Goal: Task Accomplishment & Management: Use online tool/utility

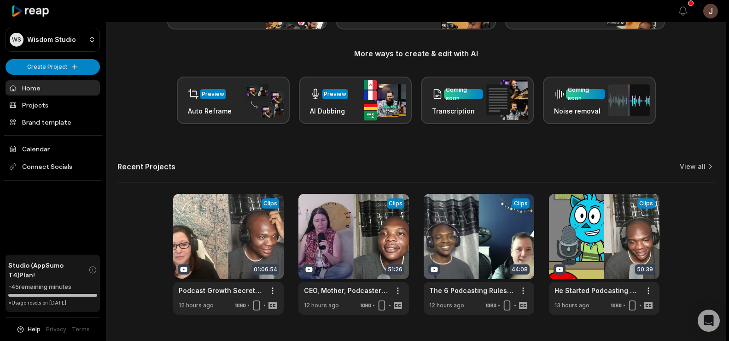
scroll to position [102, 0]
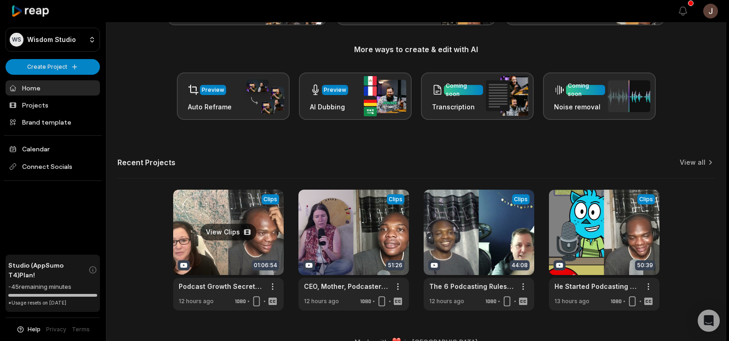
click at [206, 231] on link at bounding box center [228, 249] width 111 height 121
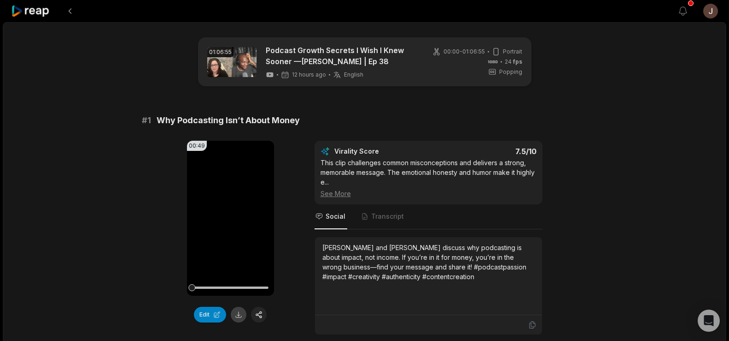
click at [236, 316] on button at bounding box center [239, 314] width 16 height 16
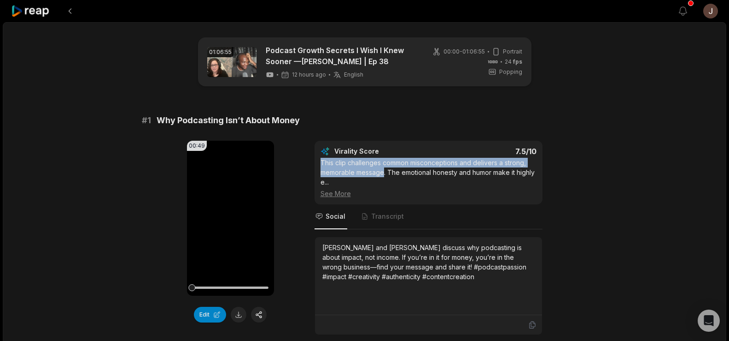
drag, startPoint x: 384, startPoint y: 172, endPoint x: 322, endPoint y: 161, distance: 63.1
click at [322, 161] on div "This clip challenges common misconceptions and delivers a strong, memorable mes…" at bounding box center [429, 178] width 216 height 41
copy div "This clip challenges common misconceptions and delivers a strong, memorable mes…"
click at [69, 8] on button at bounding box center [70, 11] width 17 height 17
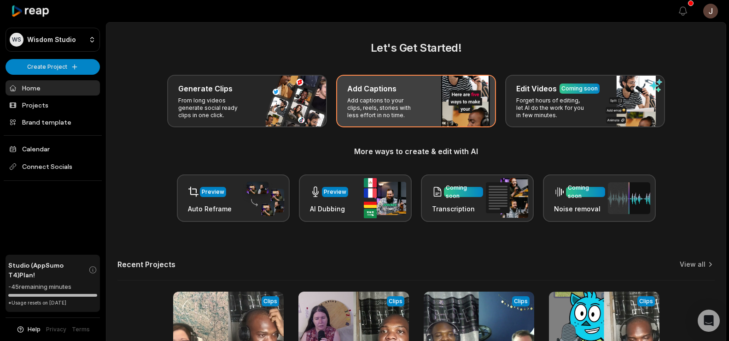
click at [380, 87] on h3 "Add Captions" at bounding box center [371, 88] width 49 height 11
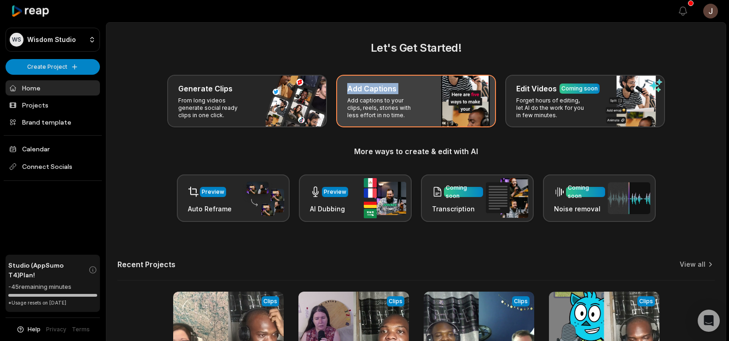
click at [380, 87] on h3 "Add Captions" at bounding box center [371, 88] width 49 height 11
click at [380, 104] on p "Add captions to your clips, reels, stories with less effort in no time." at bounding box center [382, 108] width 71 height 22
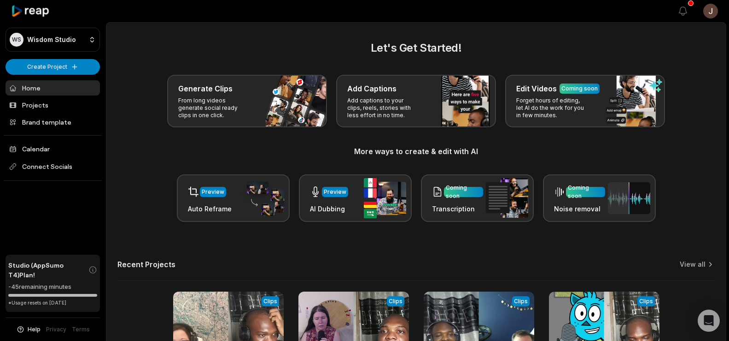
click at [234, 38] on main "Let's Get Started! Generate Clips From long videos generate social ready clips …" at bounding box center [416, 227] width 620 height 408
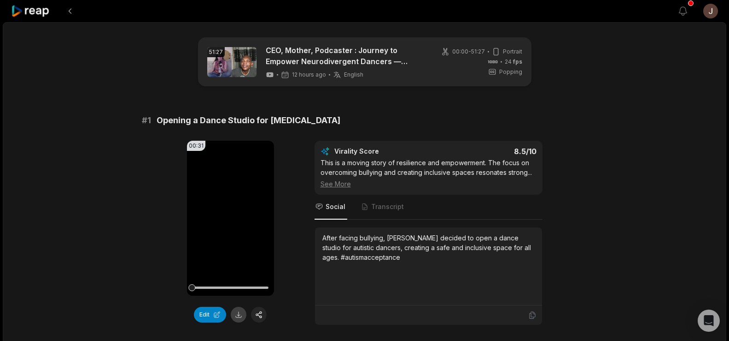
click at [241, 312] on button at bounding box center [239, 314] width 16 height 16
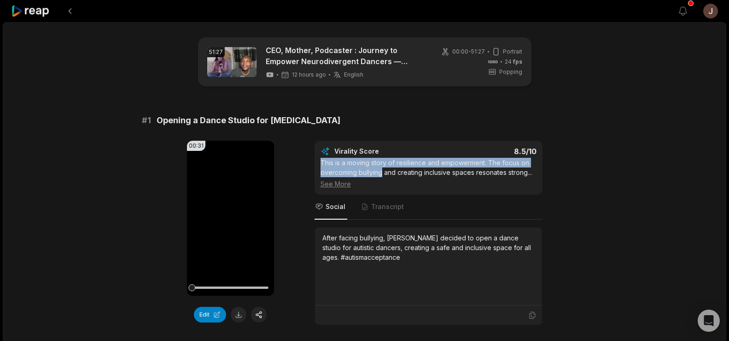
drag, startPoint x: 382, startPoint y: 171, endPoint x: 322, endPoint y: 161, distance: 61.7
click at [322, 161] on div "This is a moving story of resilience and empowerment. The focus on overcoming b…" at bounding box center [429, 173] width 216 height 31
copy div "This is a moving story of resilience and empowerment. The focus on overcoming b…"
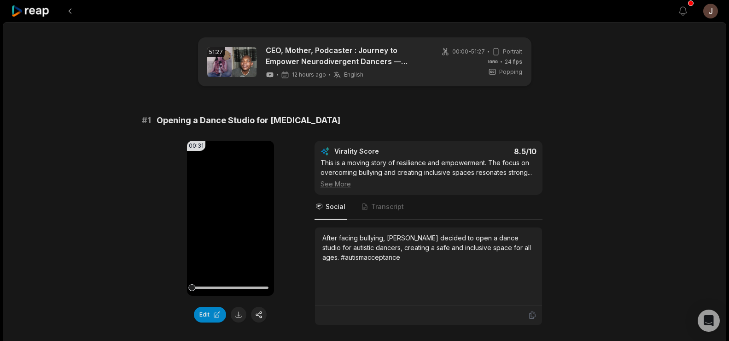
click at [382, 126] on div "# 1 Opening a Dance Studio for Autism" at bounding box center [365, 120] width 446 height 13
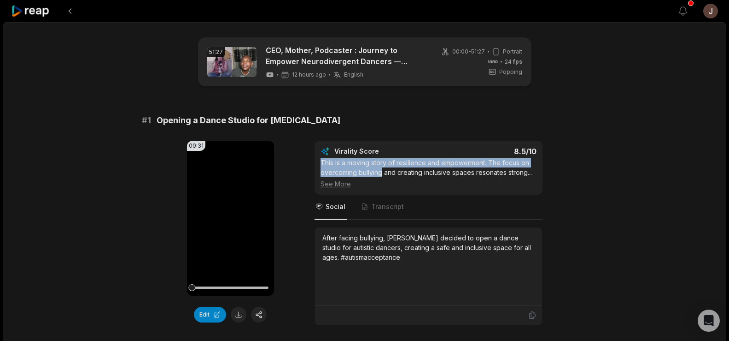
drag, startPoint x: 382, startPoint y: 172, endPoint x: 321, endPoint y: 160, distance: 61.5
click at [321, 160] on div "This is a moving story of resilience and empowerment. The focus on overcoming b…" at bounding box center [429, 173] width 216 height 31
copy div "This is a moving story of resilience and empowerment. The focus on overcoming b…"
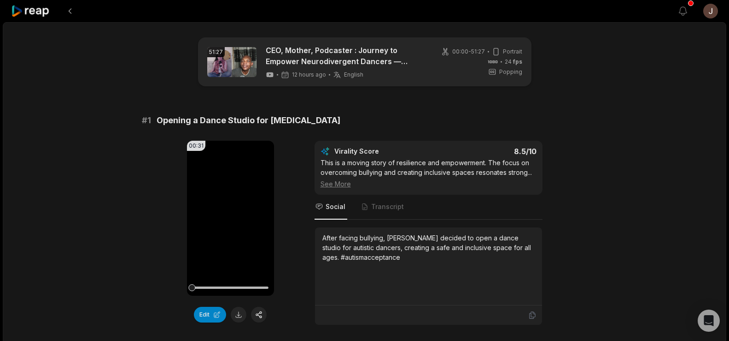
click at [72, 6] on button at bounding box center [70, 11] width 17 height 17
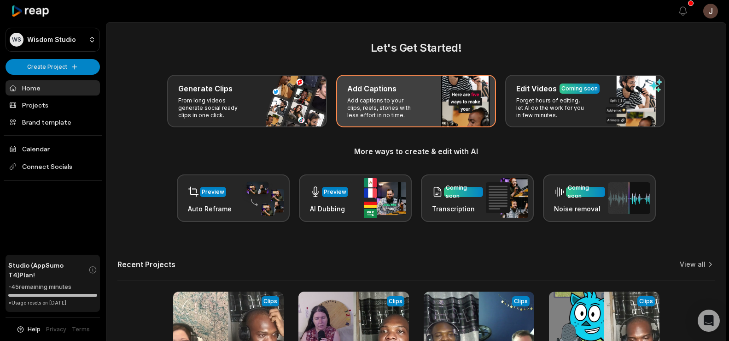
click at [399, 87] on div "Add Captions" at bounding box center [416, 88] width 138 height 11
click at [394, 107] on p "Add captions to your clips, reels, stories with less effort in no time." at bounding box center [382, 108] width 71 height 22
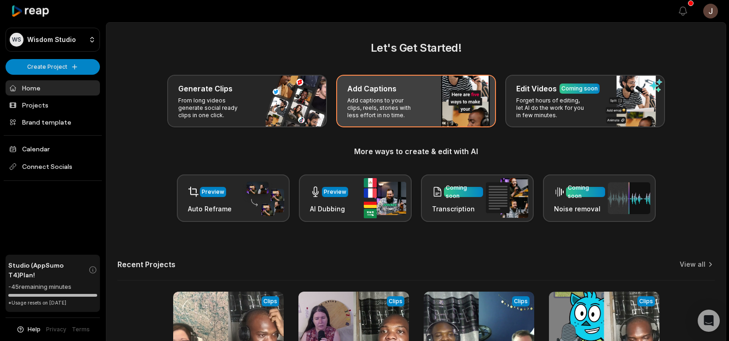
click at [387, 102] on p "Add captions to your clips, reels, stories with less effort in no time." at bounding box center [382, 108] width 71 height 22
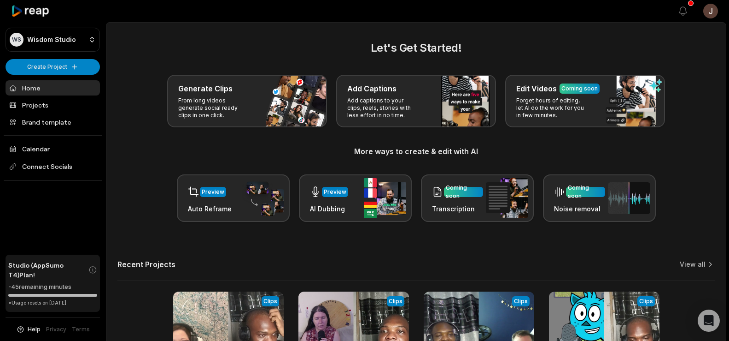
click at [309, 41] on h2 "Let's Get Started!" at bounding box center [416, 48] width 598 height 17
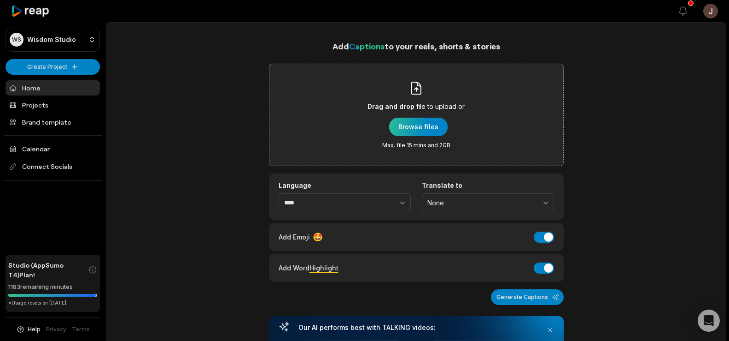
click at [407, 124] on div "button" at bounding box center [418, 126] width 59 height 18
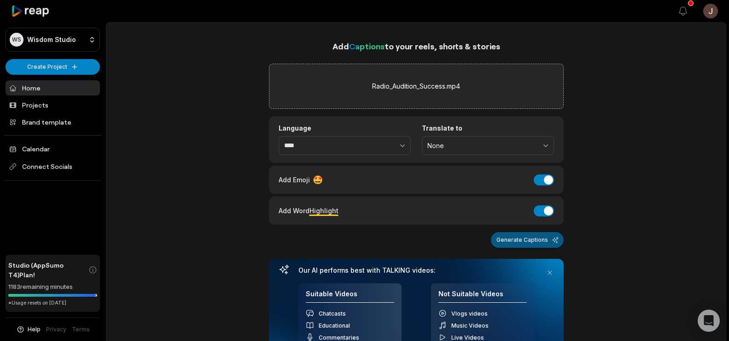
click at [525, 237] on button "Generate Captions" at bounding box center [527, 240] width 73 height 16
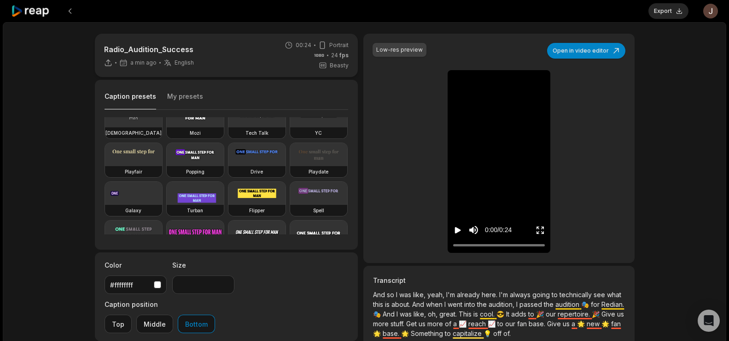
scroll to position [64, 0]
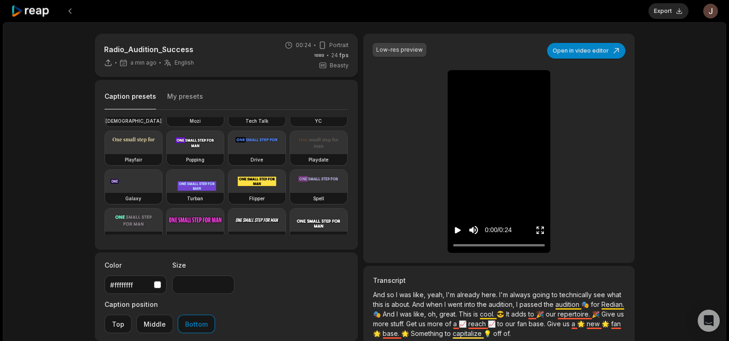
click at [167, 154] on video at bounding box center [195, 142] width 57 height 23
type input "**"
click at [669, 9] on button "Export" at bounding box center [669, 11] width 40 height 16
click at [665, 8] on button "Download" at bounding box center [664, 11] width 50 height 16
click at [71, 6] on button at bounding box center [70, 11] width 17 height 17
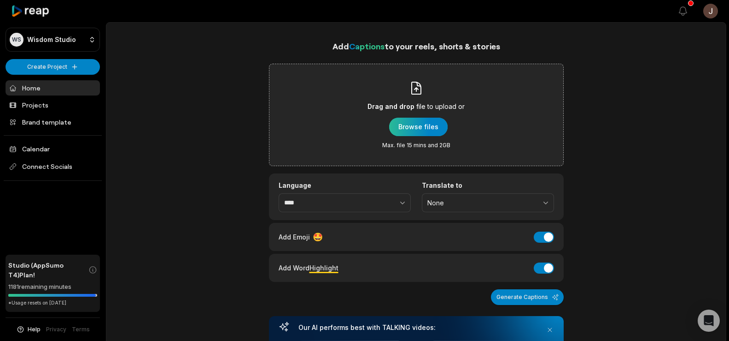
click at [412, 120] on div "button" at bounding box center [418, 126] width 59 height 18
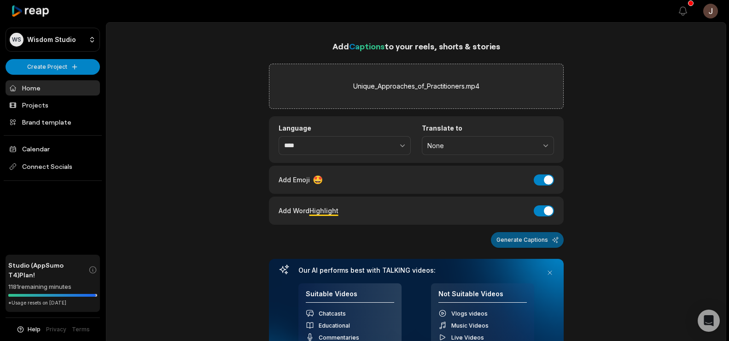
click at [512, 237] on button "Generate Captions" at bounding box center [527, 240] width 73 height 16
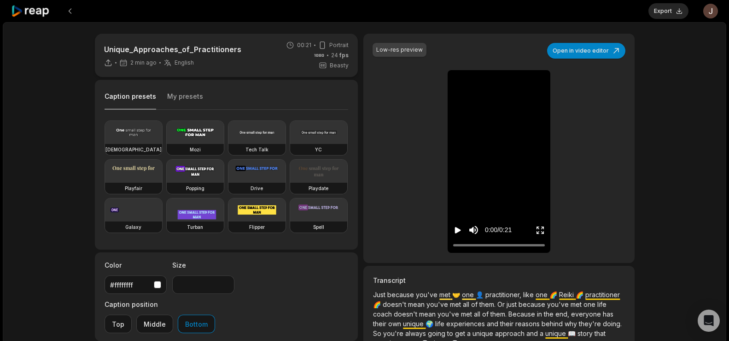
scroll to position [39, 0]
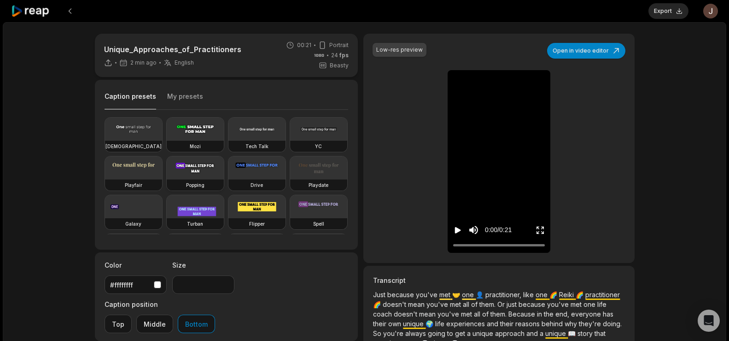
click at [167, 179] on video at bounding box center [195, 167] width 57 height 23
type input "**"
click at [666, 8] on button "Export" at bounding box center [669, 11] width 40 height 16
click at [665, 7] on button "Download" at bounding box center [664, 11] width 50 height 16
click at [68, 6] on button at bounding box center [70, 11] width 17 height 17
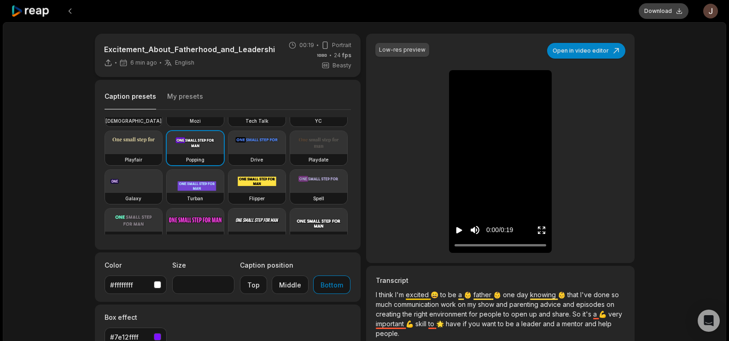
click at [669, 12] on button "Download" at bounding box center [664, 11] width 50 height 16
click at [67, 10] on button at bounding box center [70, 11] width 17 height 17
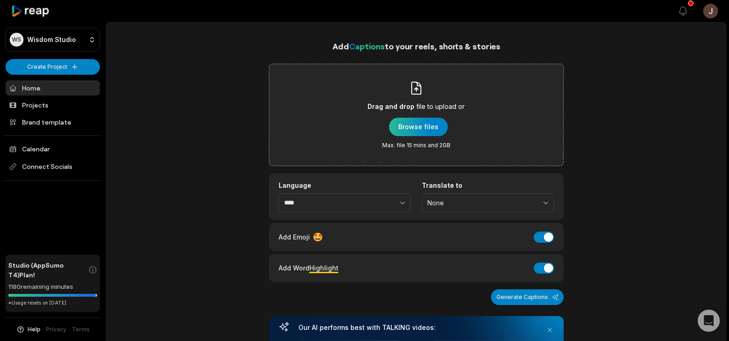
click at [413, 126] on div "button" at bounding box center [418, 126] width 59 height 18
click at [405, 129] on div "button" at bounding box center [418, 126] width 59 height 18
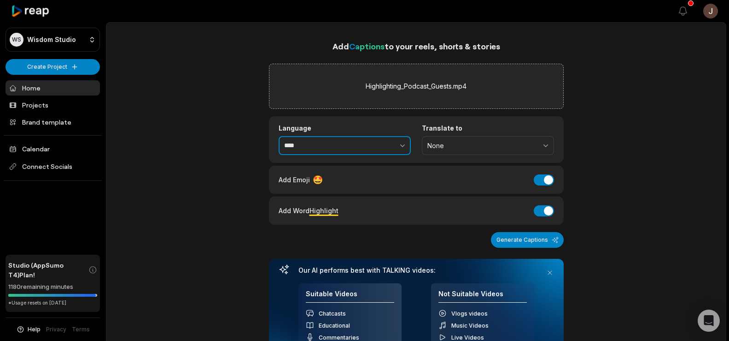
click at [285, 150] on input "****" at bounding box center [345, 145] width 132 height 19
click at [627, 95] on div "Add Captions to your reels, shorts & stories Highlighting_Podcast_Guests.mp4 La…" at bounding box center [416, 309] width 620 height 538
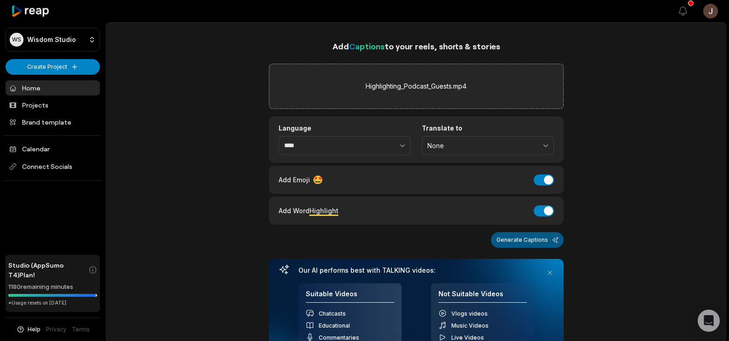
click at [511, 241] on button "Generate Captions" at bounding box center [527, 240] width 73 height 16
click at [138, 76] on div "Add Captions to your reels, shorts & stories Highlighting_Podcast_Guests.mp4 La…" at bounding box center [416, 309] width 620 height 538
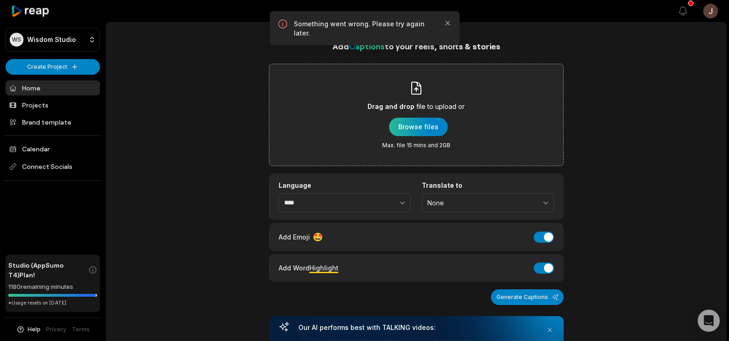
click at [423, 128] on div "button" at bounding box center [418, 126] width 59 height 18
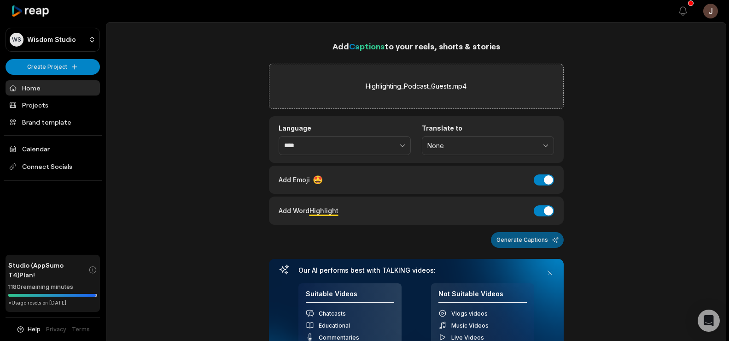
click at [556, 243] on button "Generate Captions" at bounding box center [527, 240] width 73 height 16
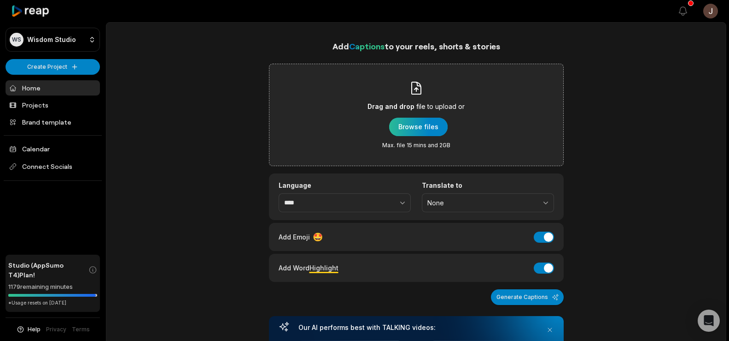
click at [429, 128] on div "button" at bounding box center [418, 126] width 59 height 18
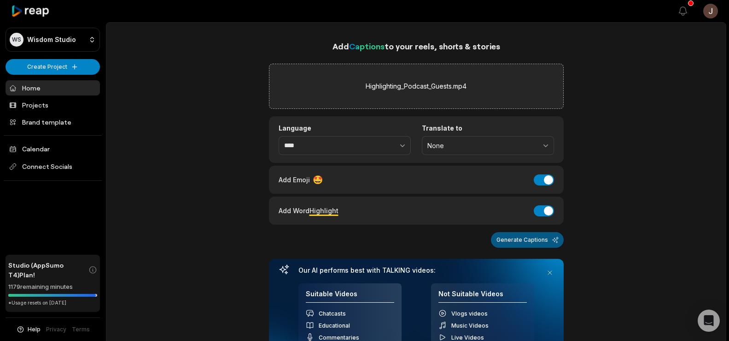
click at [534, 238] on button "Generate Captions" at bounding box center [527, 240] width 73 height 16
click at [657, 140] on div "Add Captions to your reels, shorts & stories Highlighting_Podcast_Guests.mp4 La…" at bounding box center [416, 309] width 620 height 538
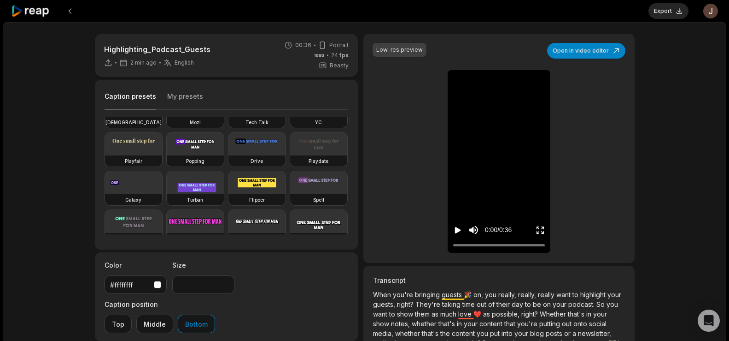
scroll to position [65, 0]
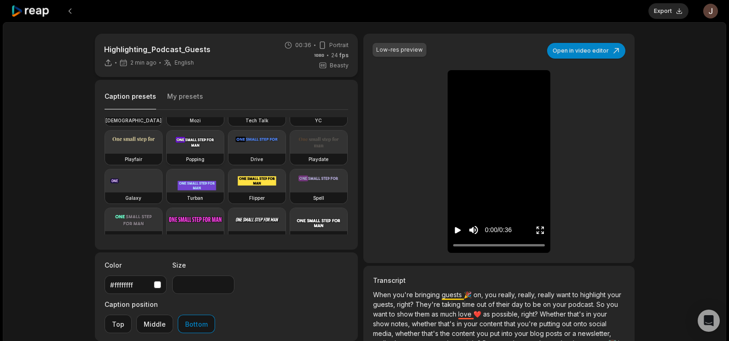
click at [167, 153] on video at bounding box center [195, 141] width 57 height 23
type input "**"
click at [670, 5] on button "Export" at bounding box center [669, 11] width 40 height 16
click at [670, 14] on button "Download" at bounding box center [664, 11] width 50 height 16
click at [70, 12] on button at bounding box center [70, 11] width 17 height 17
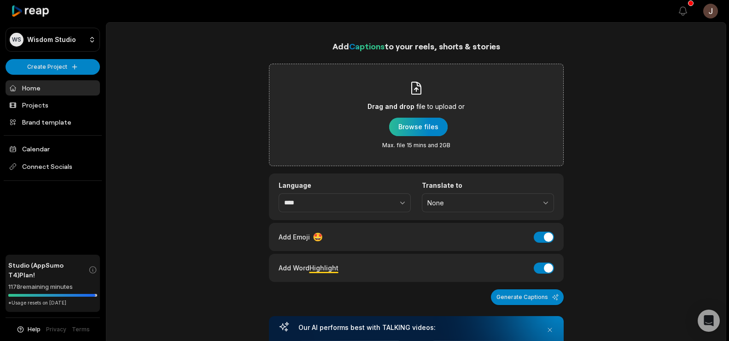
click at [413, 123] on div "button" at bounding box center [418, 126] width 59 height 18
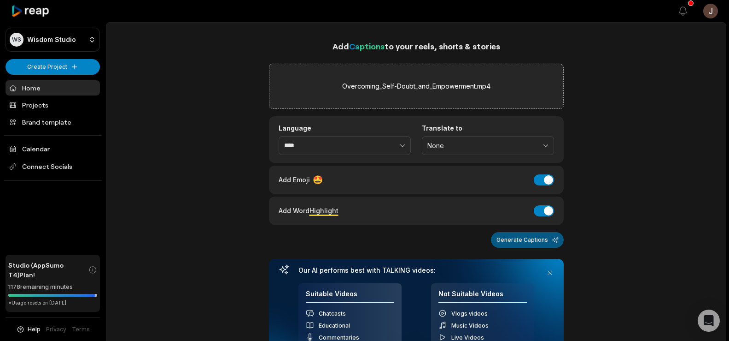
click at [523, 241] on button "Generate Captions" at bounding box center [527, 240] width 73 height 16
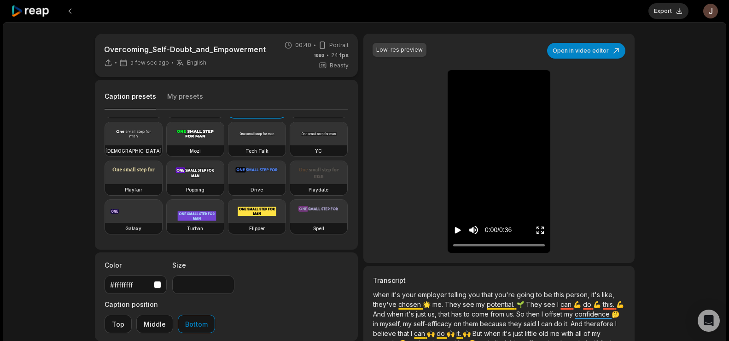
scroll to position [46, 0]
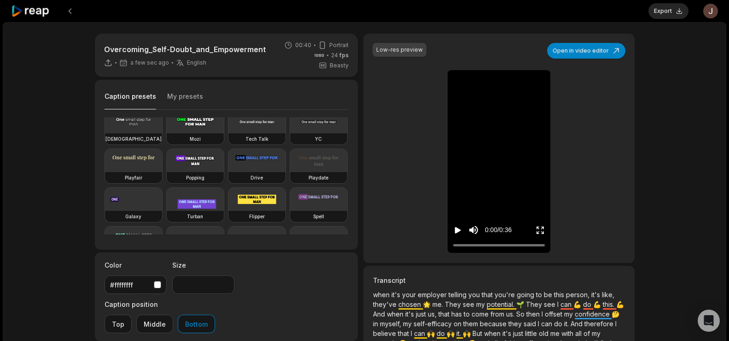
click at [167, 172] on video at bounding box center [195, 160] width 57 height 23
type input "**"
click at [667, 18] on button "Export" at bounding box center [669, 11] width 40 height 16
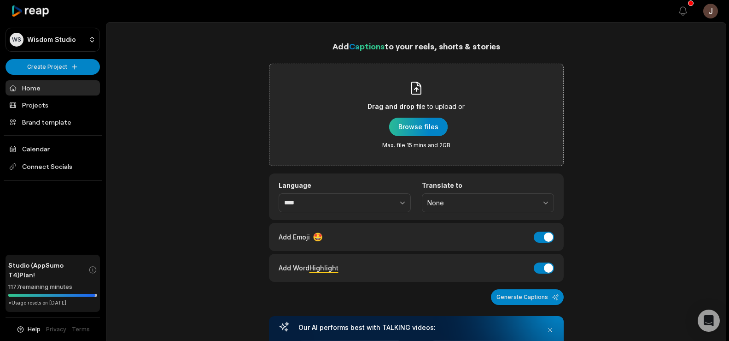
click at [421, 125] on div "button" at bounding box center [418, 126] width 59 height 18
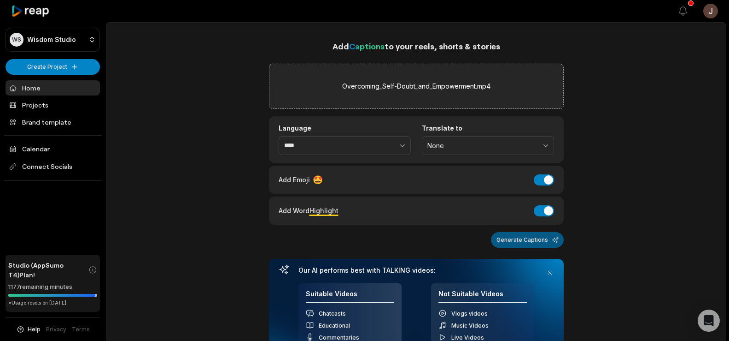
click at [506, 240] on button "Generate Captions" at bounding box center [527, 240] width 73 height 16
click at [412, 88] on label "Overcoming_Self-Doubt_and_Empowerment.mp4" at bounding box center [416, 86] width 148 height 11
click at [0, 0] on input "Overcoming_Self-Doubt_and_Empowerment.mp4" at bounding box center [0, 0] width 0 height 0
click at [386, 85] on label "Defining_Vision_and_Mission.mp4" at bounding box center [416, 86] width 100 height 11
click at [0, 0] on input "Defining_Vision_and_Mission.mp4" at bounding box center [0, 0] width 0 height 0
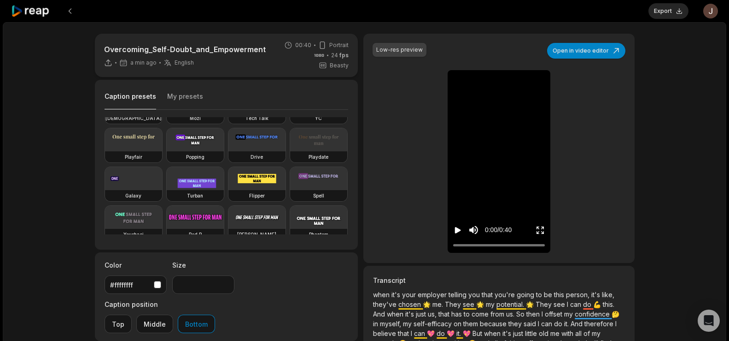
scroll to position [75, 0]
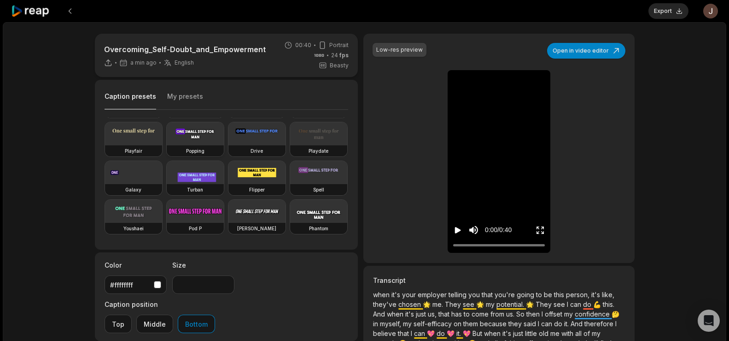
click at [167, 145] on video at bounding box center [195, 133] width 57 height 23
type input "**"
click at [660, 12] on button "Export" at bounding box center [669, 11] width 40 height 16
click at [69, 12] on button at bounding box center [70, 11] width 17 height 17
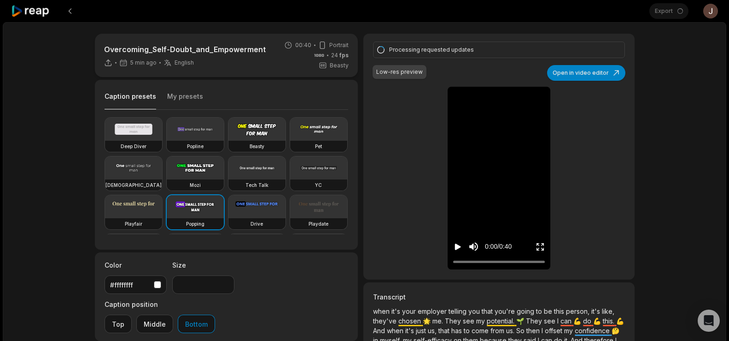
scroll to position [46, 0]
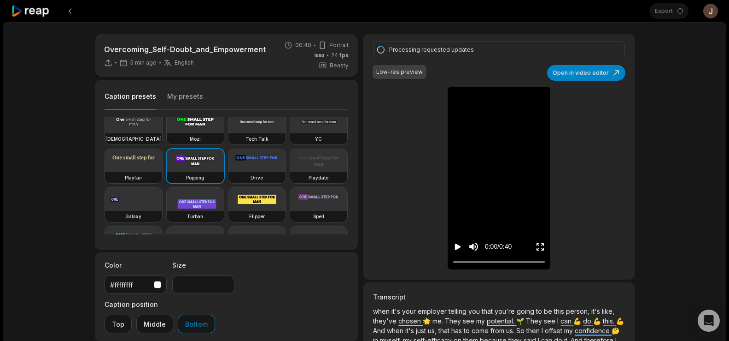
click at [455, 241] on button "Play video" at bounding box center [457, 246] width 9 height 17
click at [459, 245] on icon "Pause video" at bounding box center [459, 246] width 1 height 6
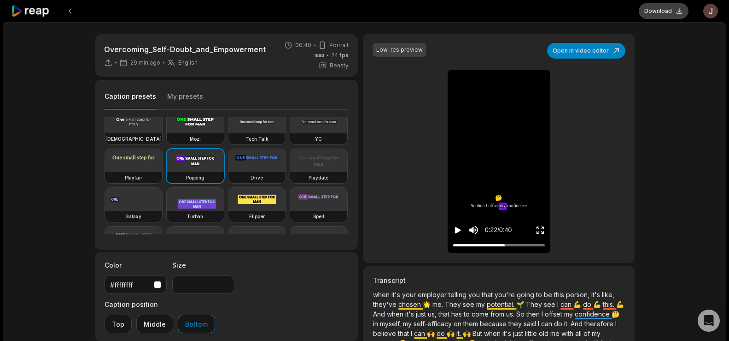
click at [664, 11] on button "Download" at bounding box center [664, 11] width 50 height 16
click at [66, 12] on button at bounding box center [70, 11] width 17 height 17
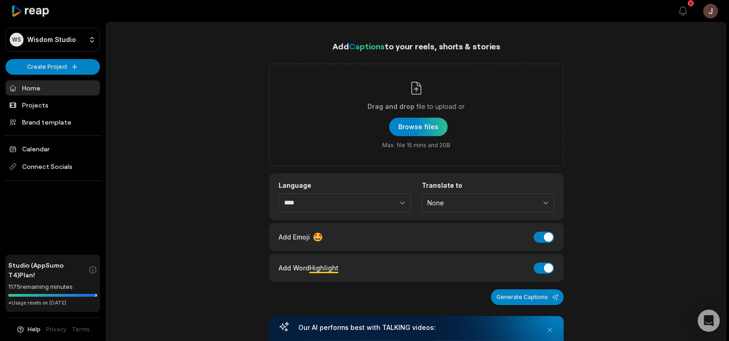
click at [29, 86] on link "Home" at bounding box center [53, 87] width 94 height 15
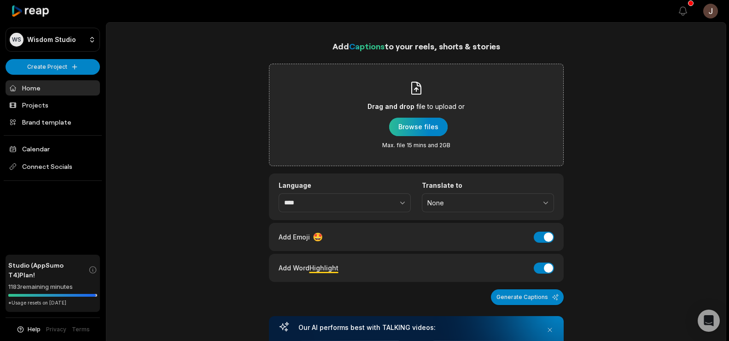
click at [421, 127] on div "button" at bounding box center [418, 126] width 59 height 18
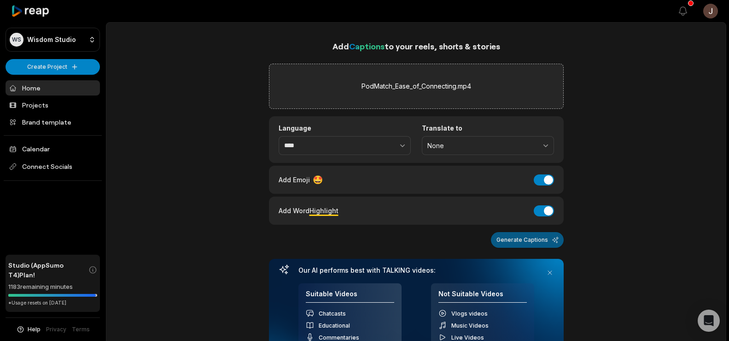
click at [504, 242] on button "Generate Captions" at bounding box center [527, 240] width 73 height 16
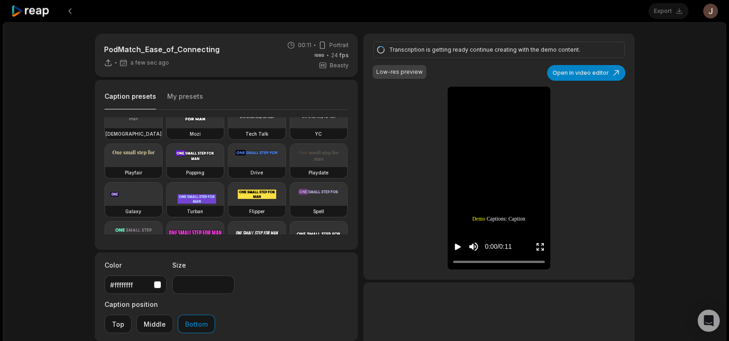
scroll to position [54, 0]
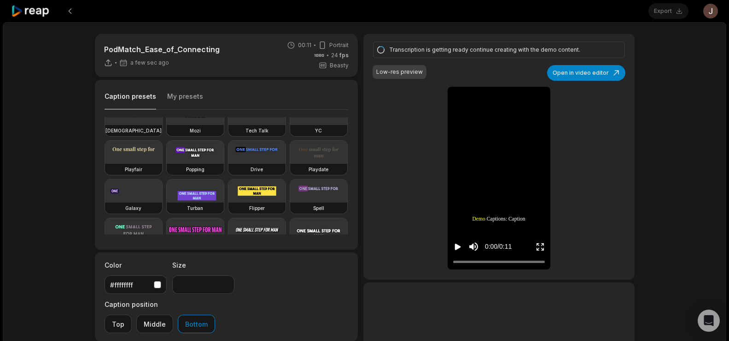
click at [167, 164] on video at bounding box center [195, 152] width 57 height 23
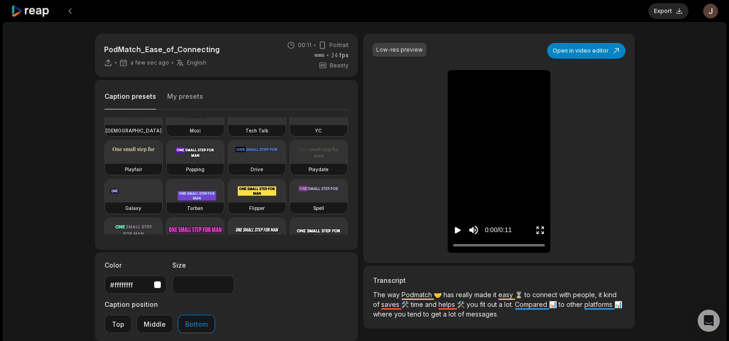
click at [167, 164] on video at bounding box center [195, 152] width 57 height 23
type input "**"
click at [672, 16] on button "Export" at bounding box center [669, 11] width 40 height 16
click at [654, 10] on button "Download" at bounding box center [664, 11] width 50 height 16
click at [67, 9] on button at bounding box center [70, 11] width 17 height 17
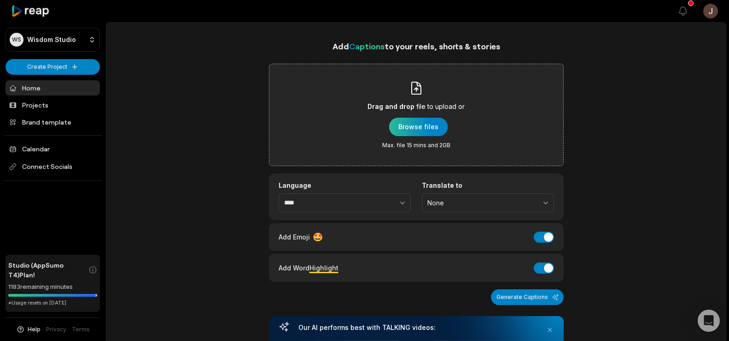
click at [419, 121] on div "button" at bounding box center [418, 126] width 59 height 18
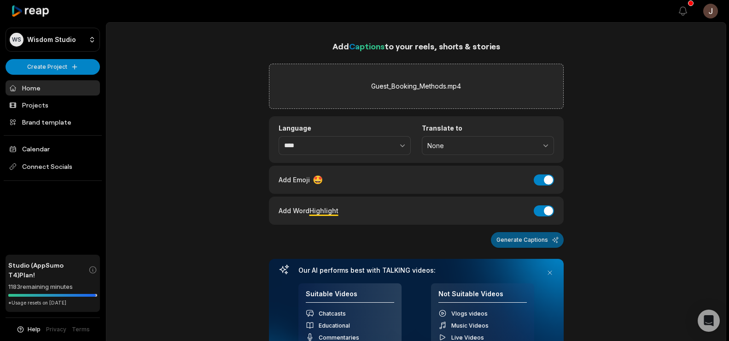
click at [517, 241] on button "Generate Captions" at bounding box center [527, 240] width 73 height 16
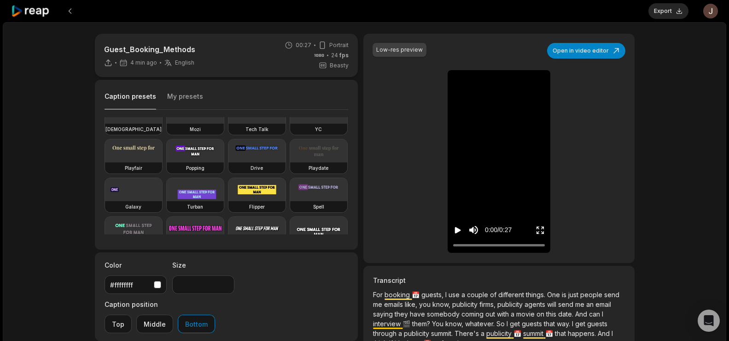
scroll to position [59, 0]
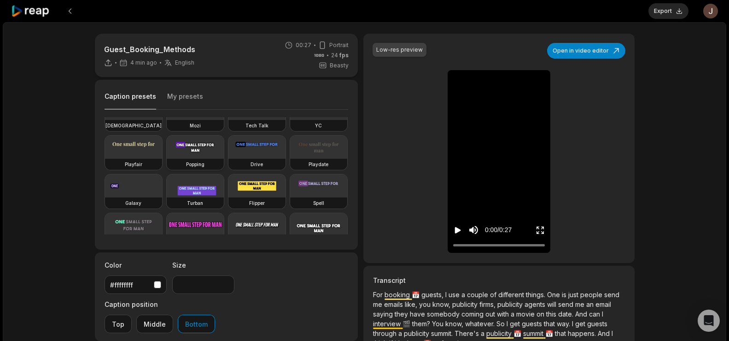
click at [167, 159] on video at bounding box center [195, 146] width 57 height 23
type input "**"
click at [663, 10] on button "Export" at bounding box center [669, 11] width 40 height 16
click at [658, 8] on button "Download" at bounding box center [664, 11] width 50 height 16
click at [68, 10] on button at bounding box center [70, 11] width 17 height 17
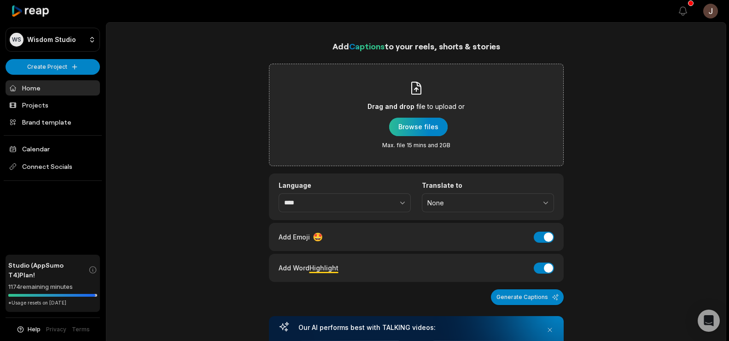
click at [396, 124] on div "button" at bounding box center [418, 126] width 59 height 18
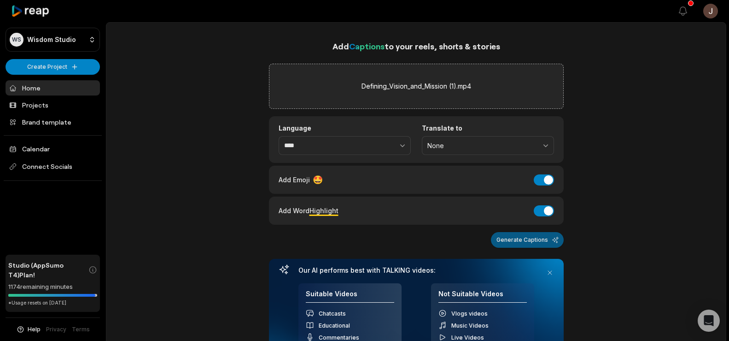
click at [521, 237] on button "Generate Captions" at bounding box center [527, 240] width 73 height 16
click at [509, 239] on button "Generate Captions" at bounding box center [527, 240] width 73 height 16
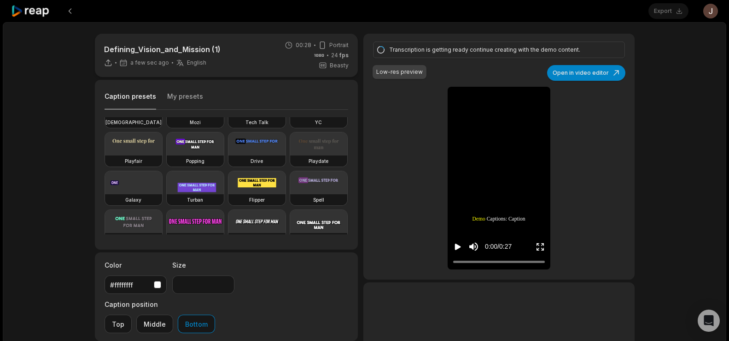
scroll to position [70, 0]
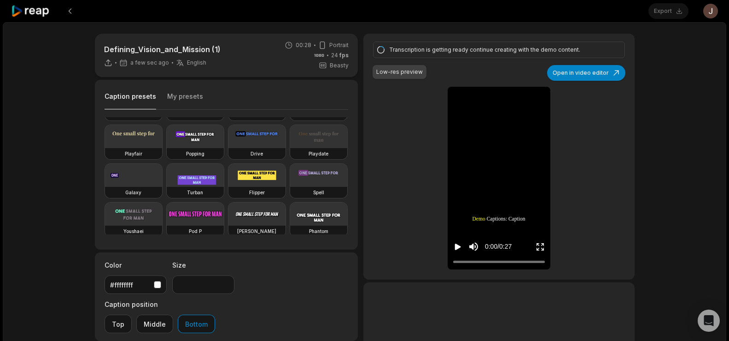
click at [167, 148] on video at bounding box center [195, 136] width 57 height 23
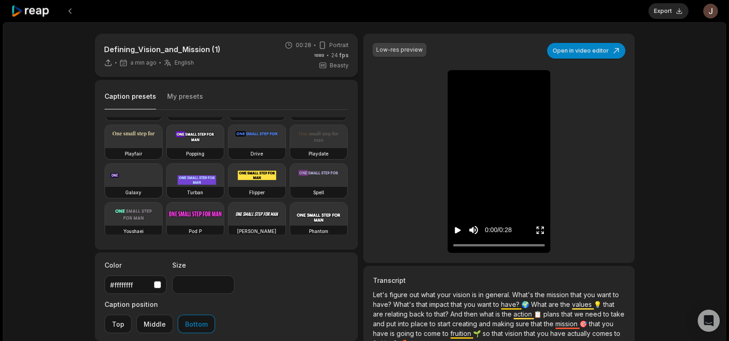
click at [167, 148] on video at bounding box center [195, 136] width 57 height 23
type input "**"
click at [665, 15] on button "Export" at bounding box center [669, 11] width 40 height 16
click at [661, 10] on button "Download" at bounding box center [664, 11] width 50 height 16
click at [68, 13] on button at bounding box center [70, 11] width 17 height 17
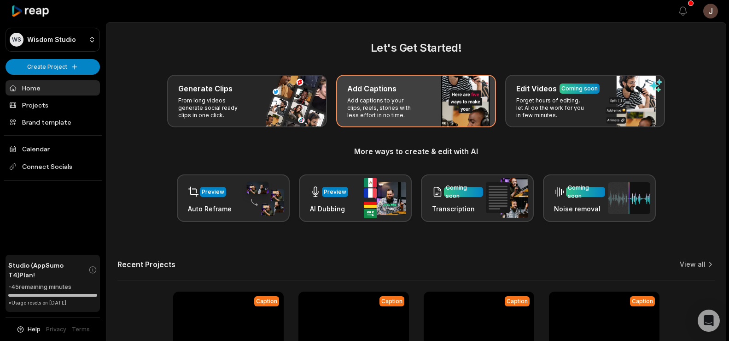
click at [396, 98] on p "Add captions to your clips, reels, stories with less effort in no time." at bounding box center [382, 108] width 71 height 22
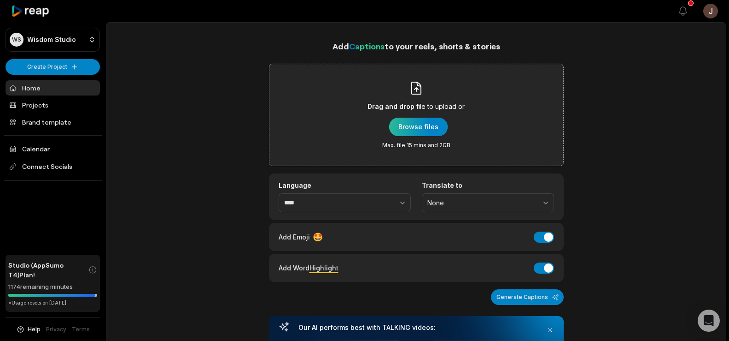
click at [411, 122] on div "button" at bounding box center [418, 126] width 59 height 18
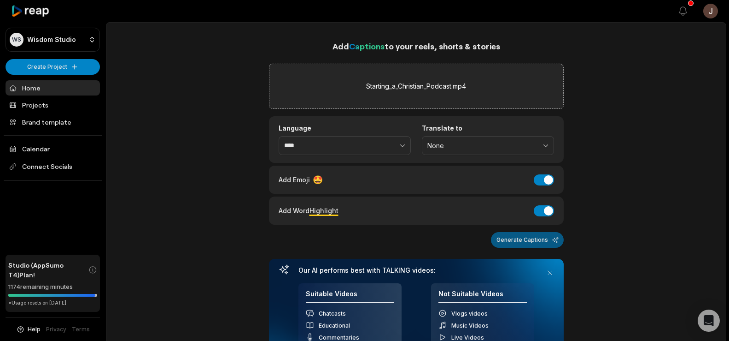
click at [516, 240] on button "Generate Captions" at bounding box center [527, 240] width 73 height 16
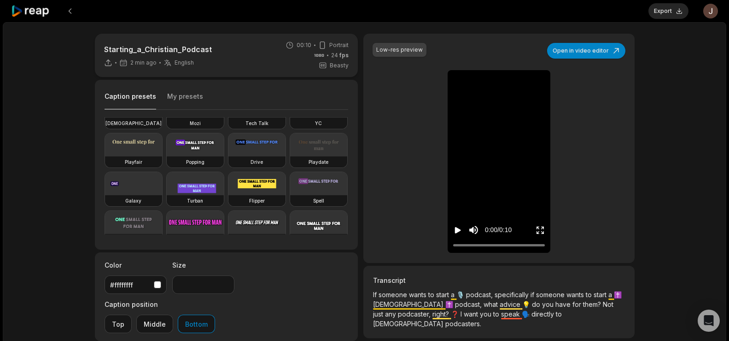
scroll to position [68, 0]
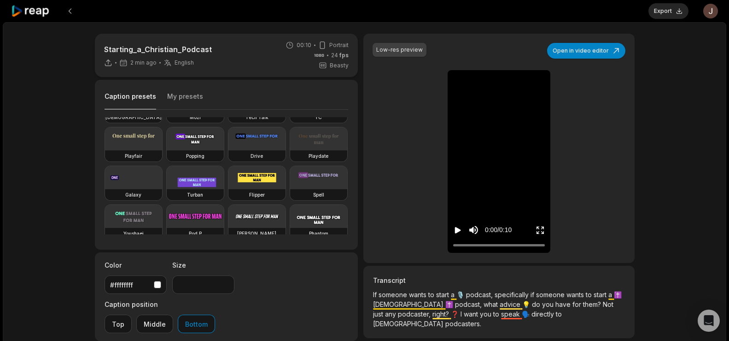
click at [167, 161] on div "Popping" at bounding box center [195, 155] width 57 height 11
type input "**"
click at [667, 9] on button "Export" at bounding box center [669, 11] width 40 height 16
click at [658, 5] on button "Download" at bounding box center [664, 11] width 50 height 16
click at [71, 13] on button at bounding box center [70, 11] width 17 height 17
